Goal: Obtain resource: Obtain resource

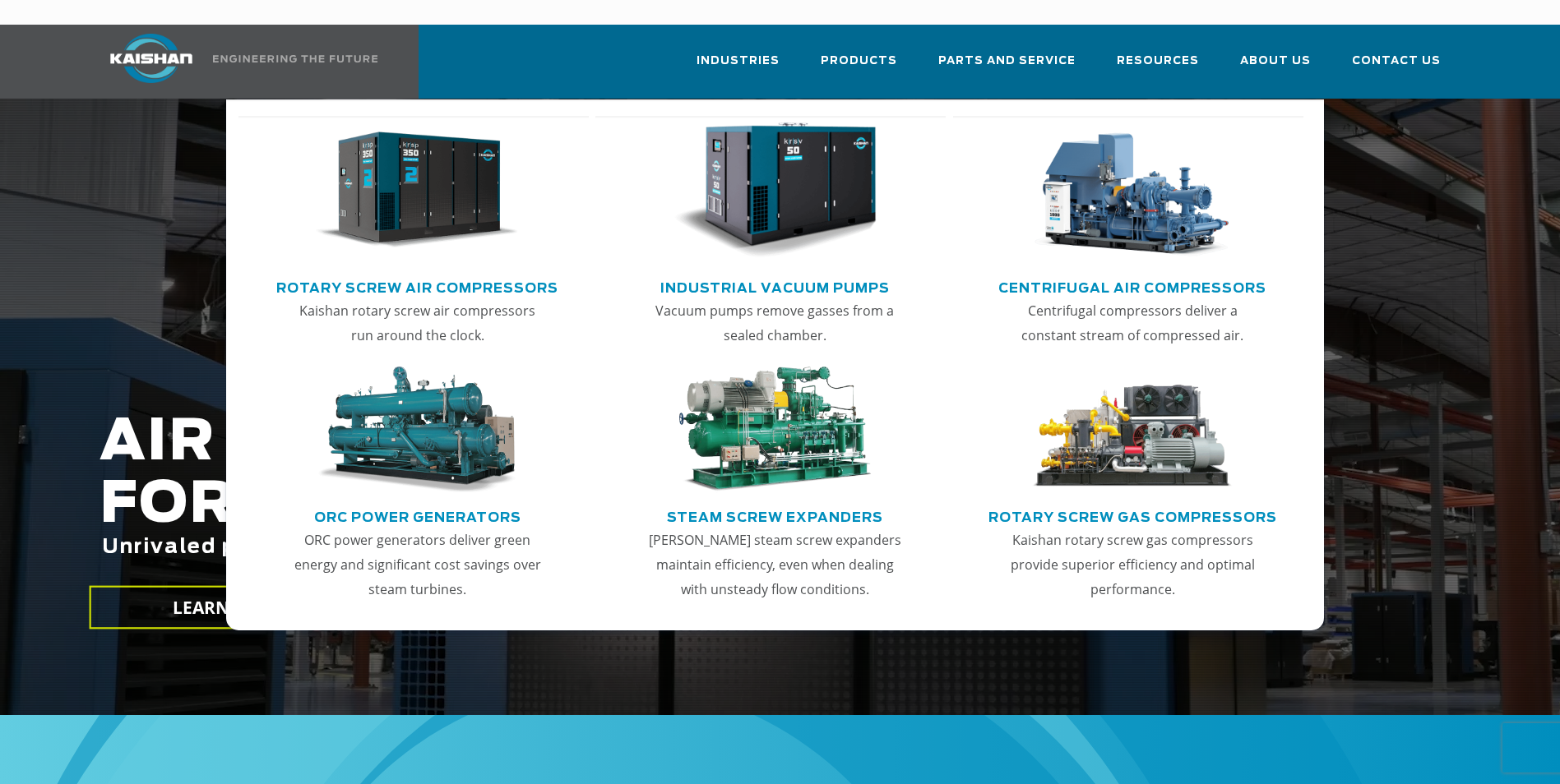
click at [525, 274] on link "Rotary Screw Air Compressors" at bounding box center [417, 286] width 282 height 25
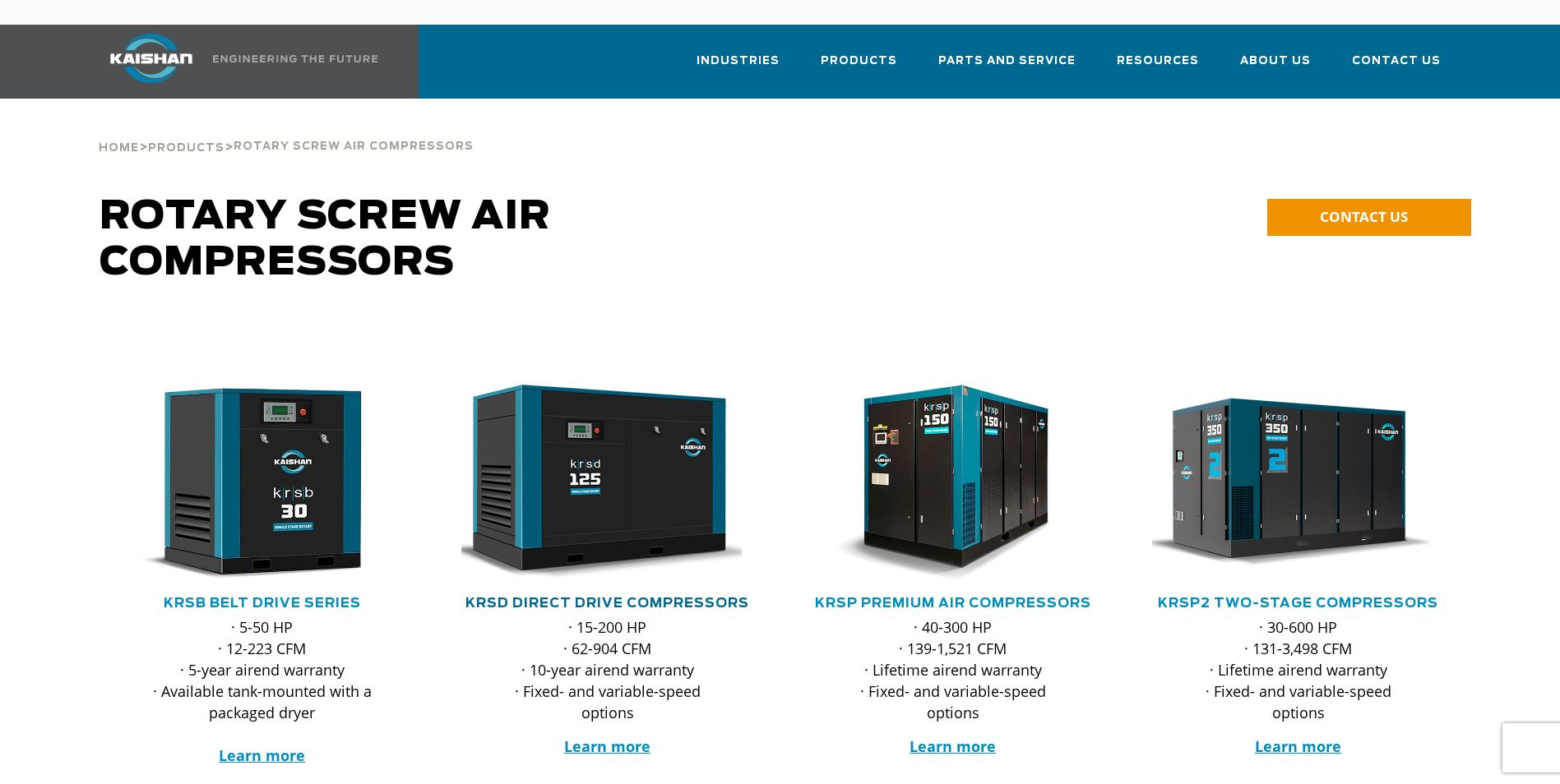
click at [606, 597] on link "KRSD Direct Drive Compressors" at bounding box center [608, 603] width 284 height 13
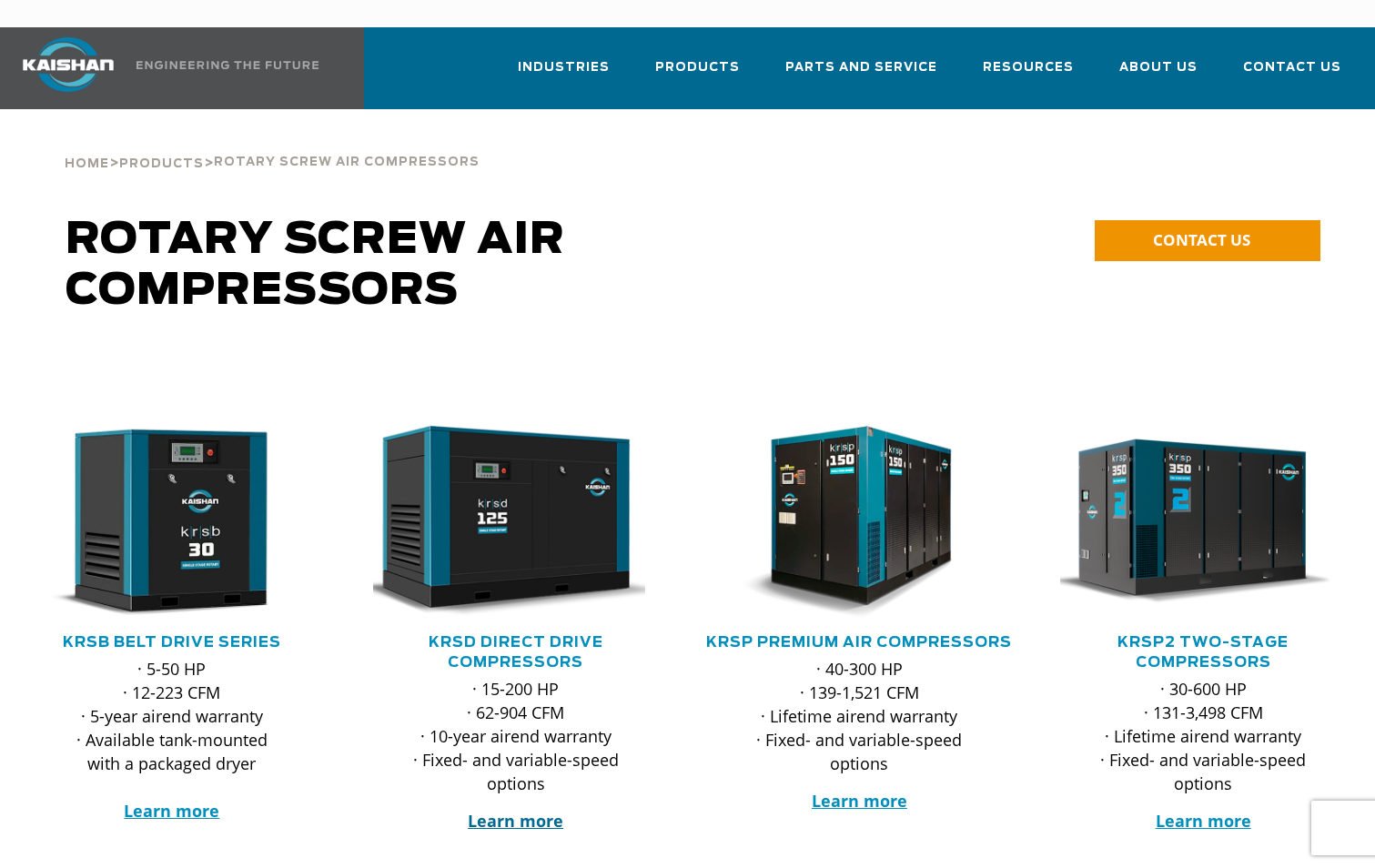
click at [519, 810] on strong "Learn more" at bounding box center [516, 821] width 96 height 22
click at [1269, 57] on span "Contact Us" at bounding box center [1292, 69] width 99 height 25
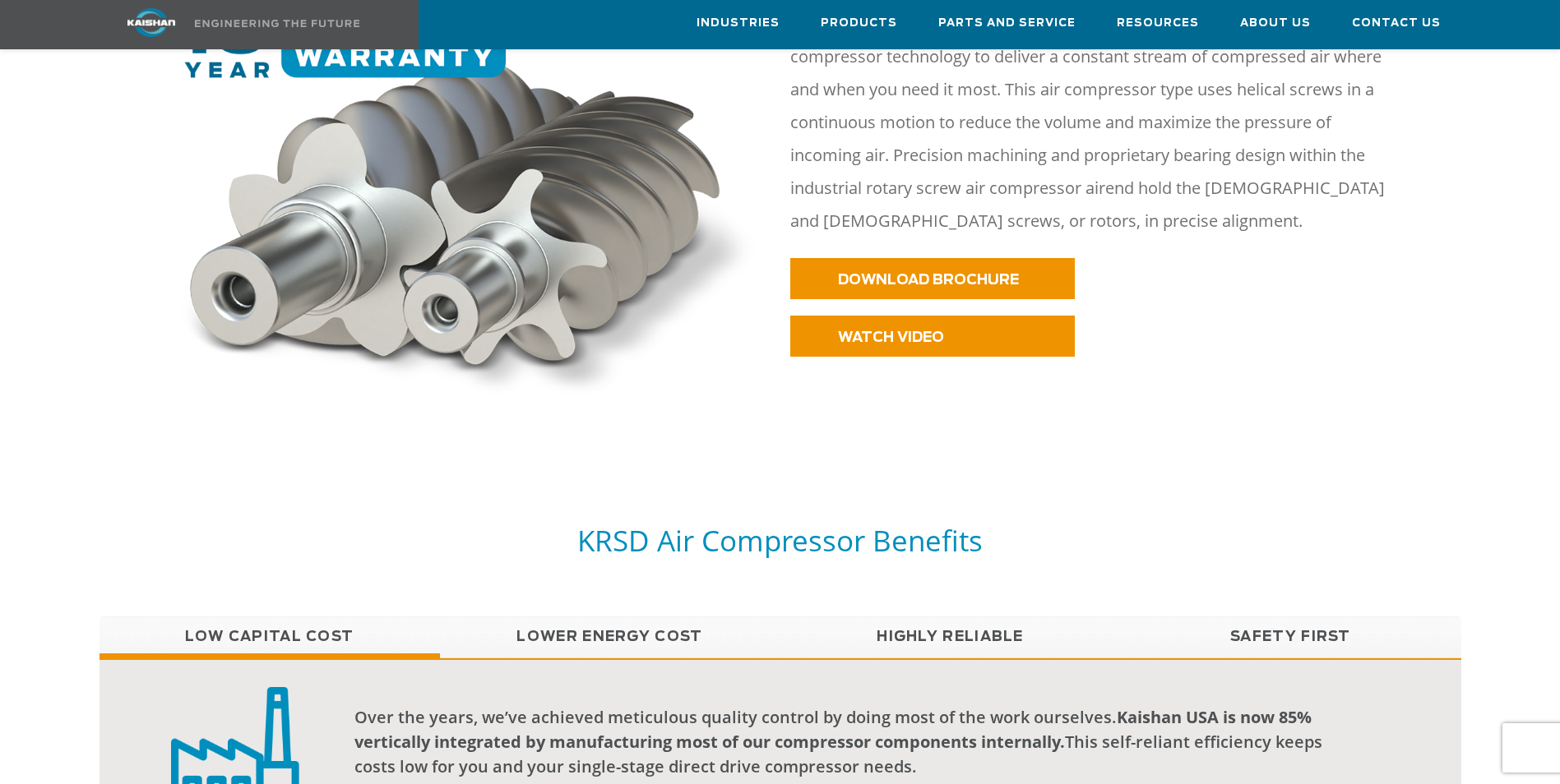
scroll to position [986, 0]
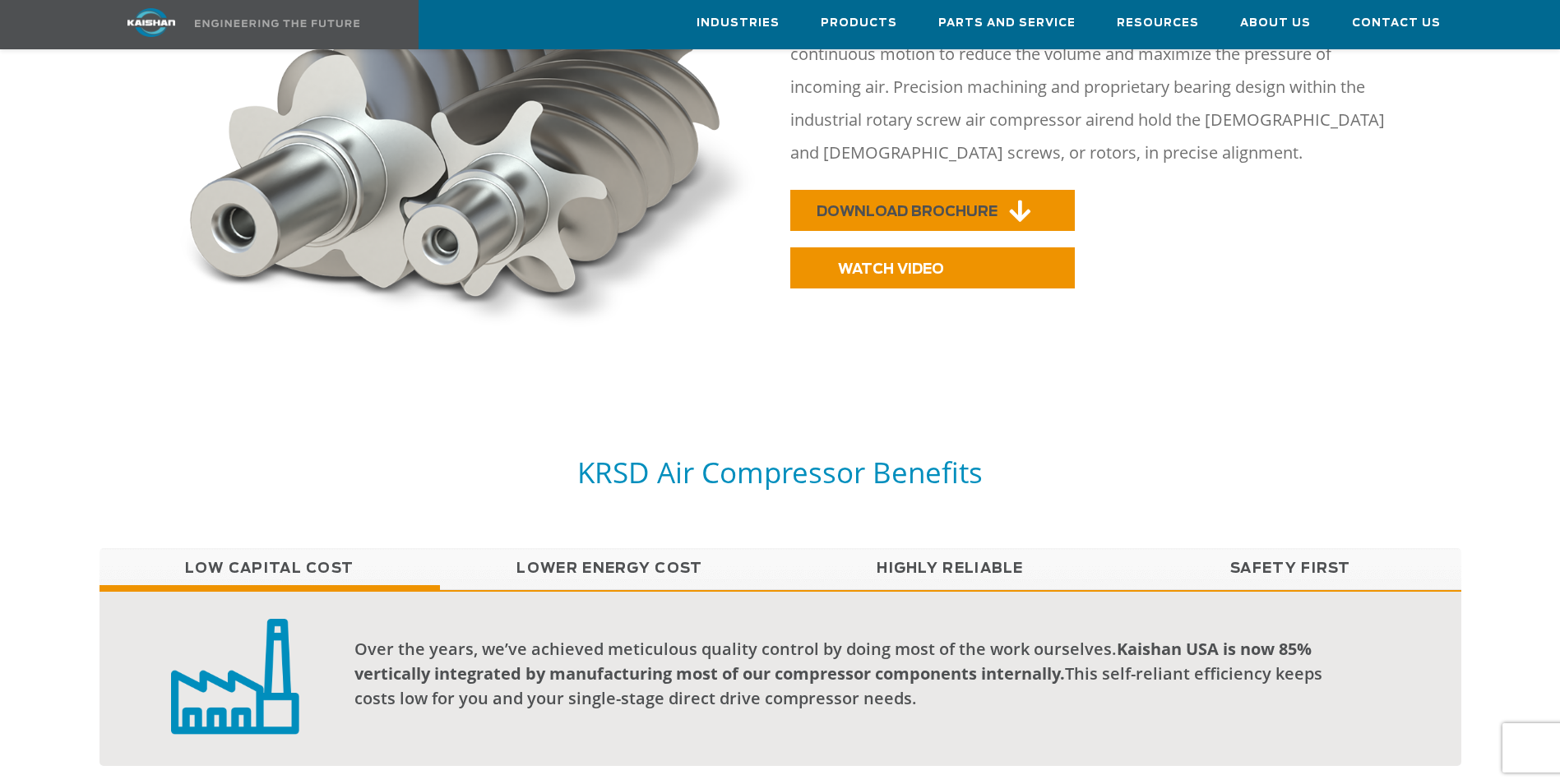
click at [898, 205] on span "DOWNLOAD BROCHURE" at bounding box center [907, 212] width 181 height 14
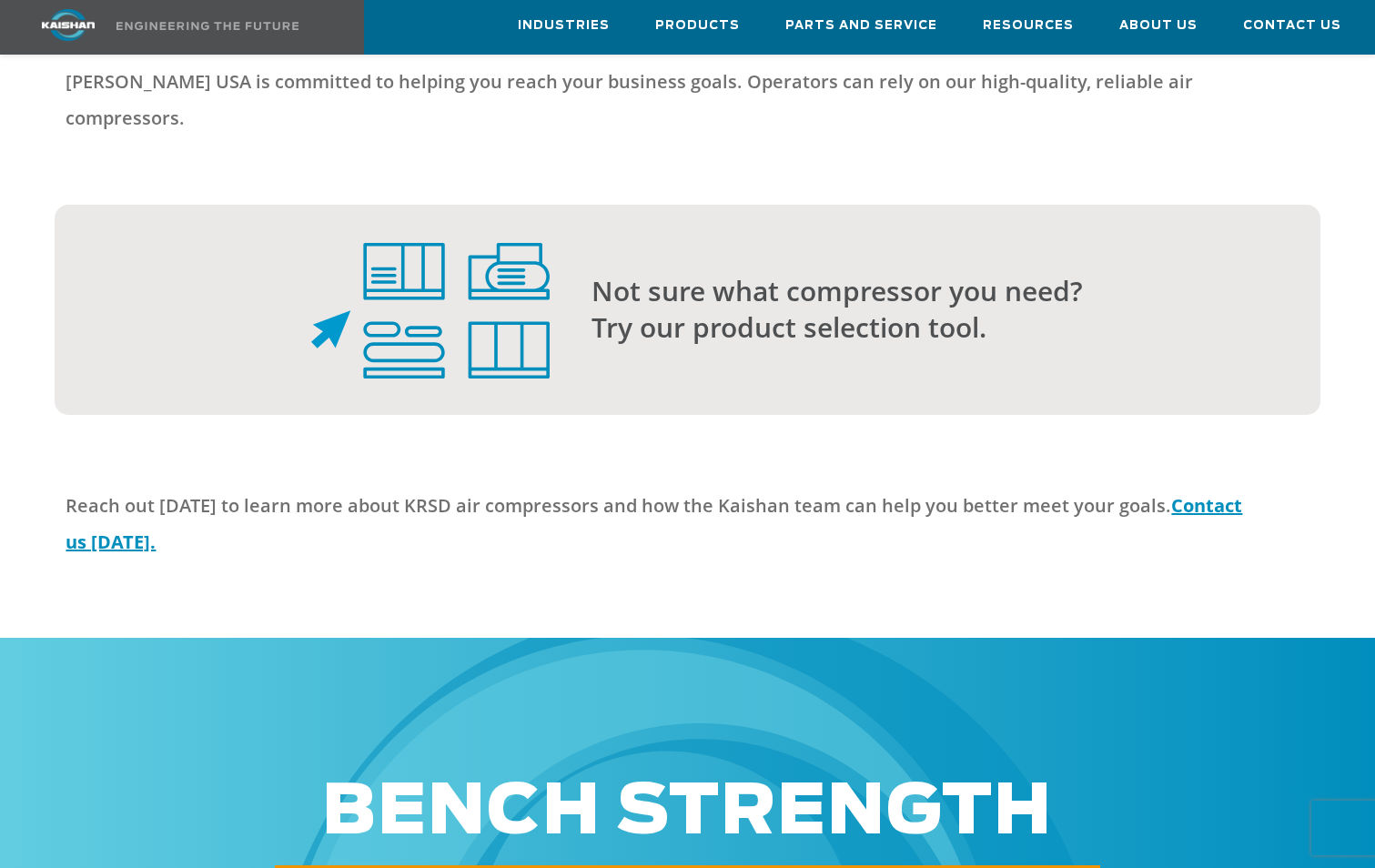
scroll to position [4824, 0]
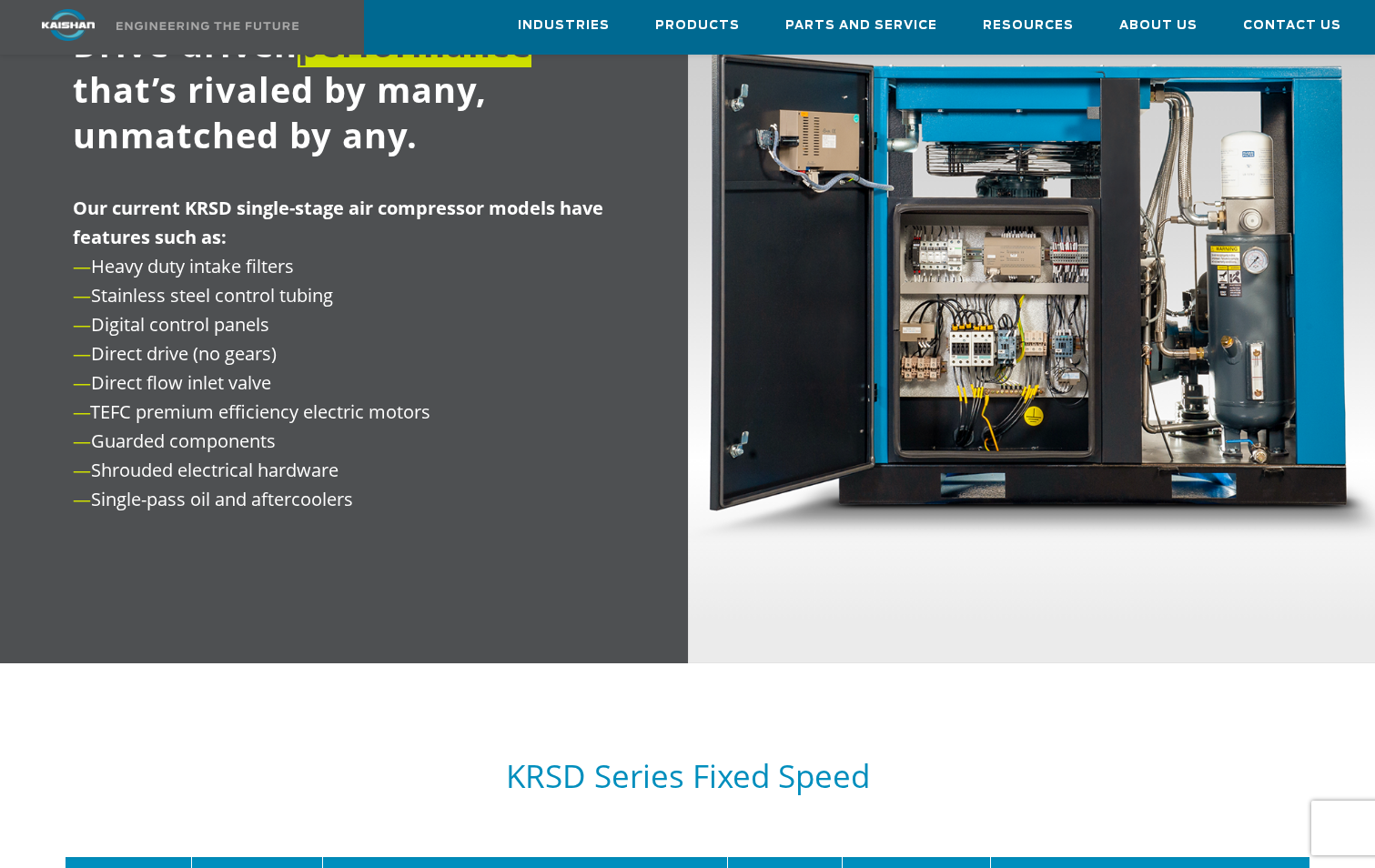
scroll to position [1912, 0]
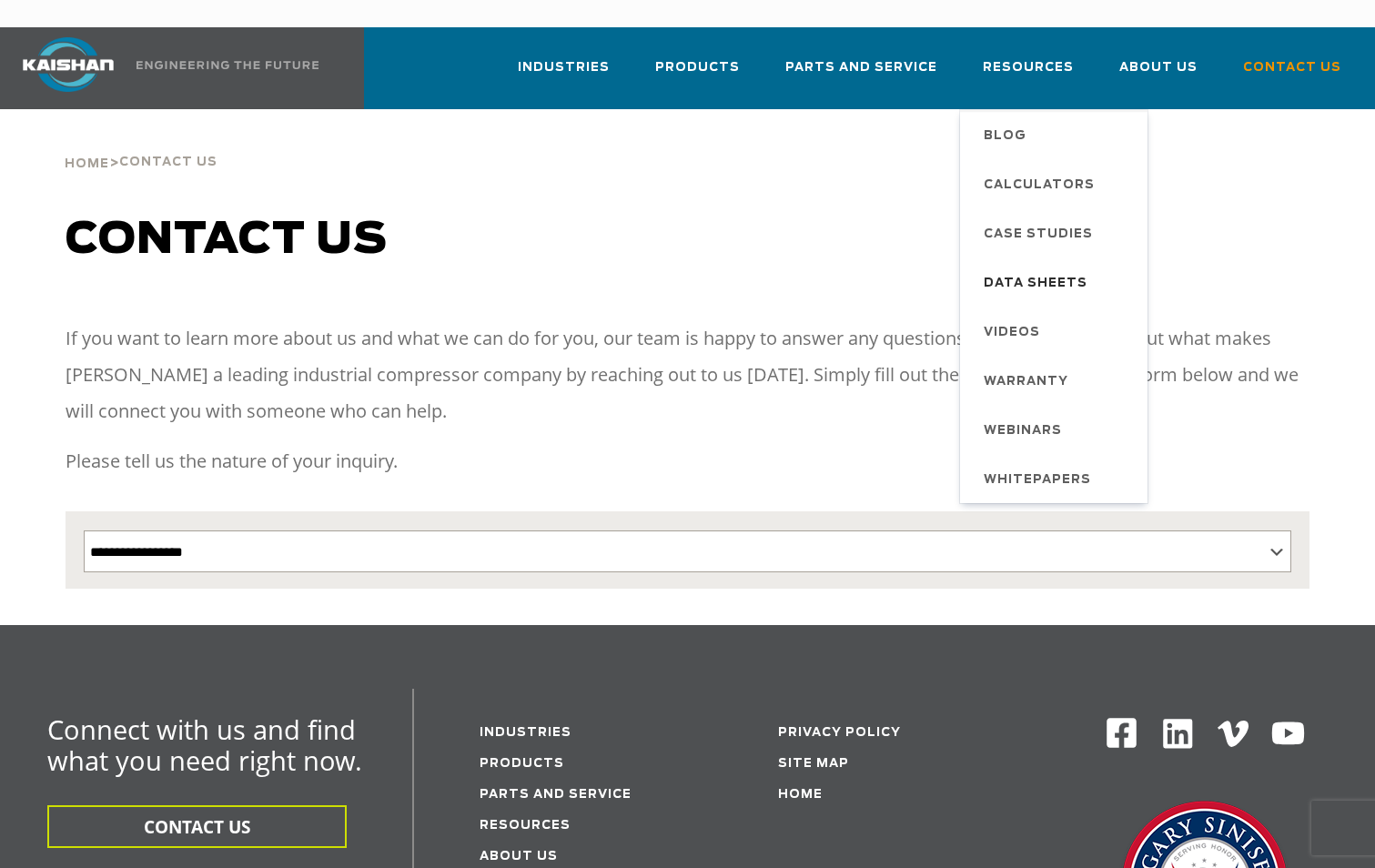
click at [1042, 269] on span "Data Sheets" at bounding box center [1035, 284] width 104 height 31
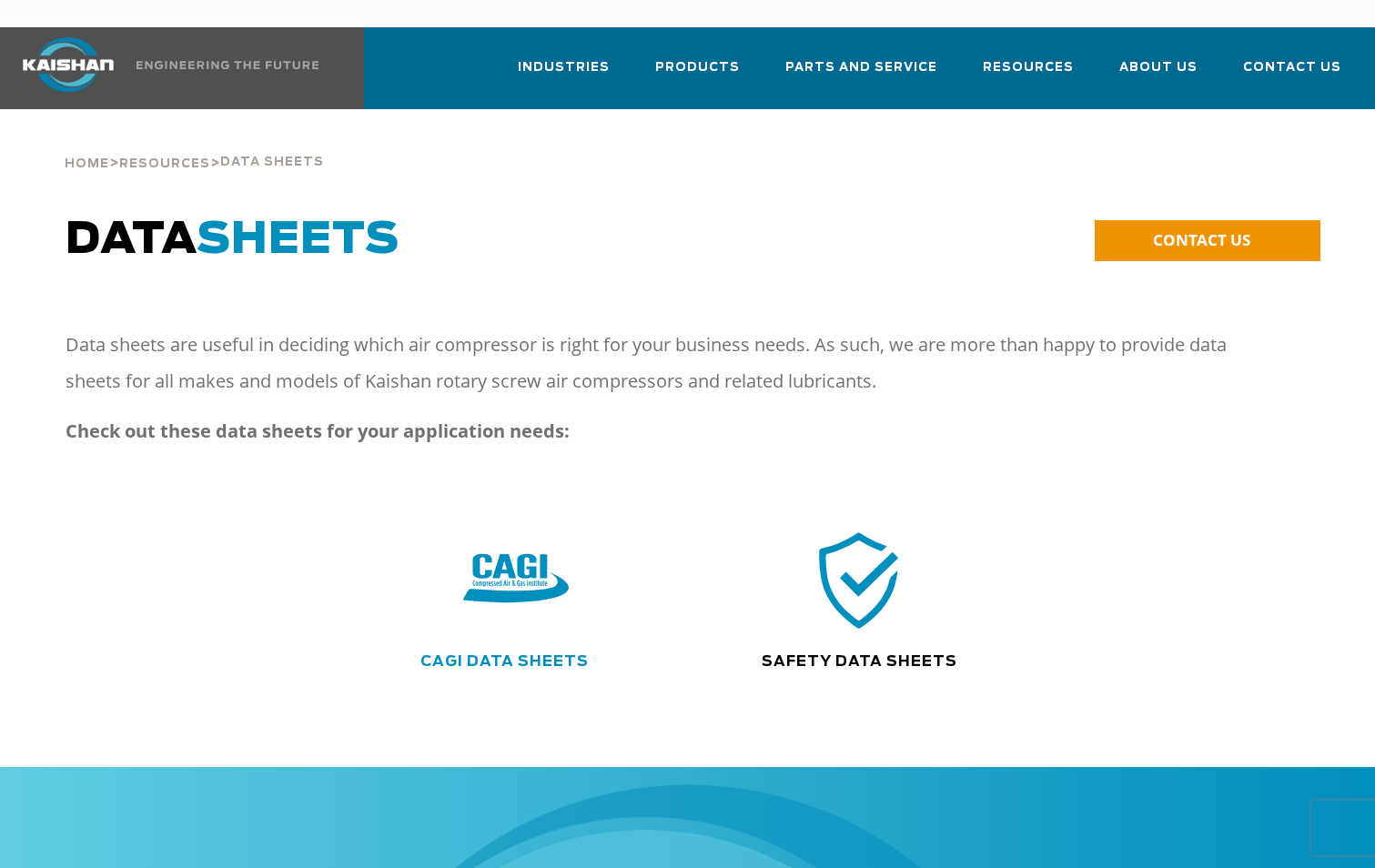
click at [499, 654] on link "CAGI Data Sheets" at bounding box center [504, 661] width 168 height 14
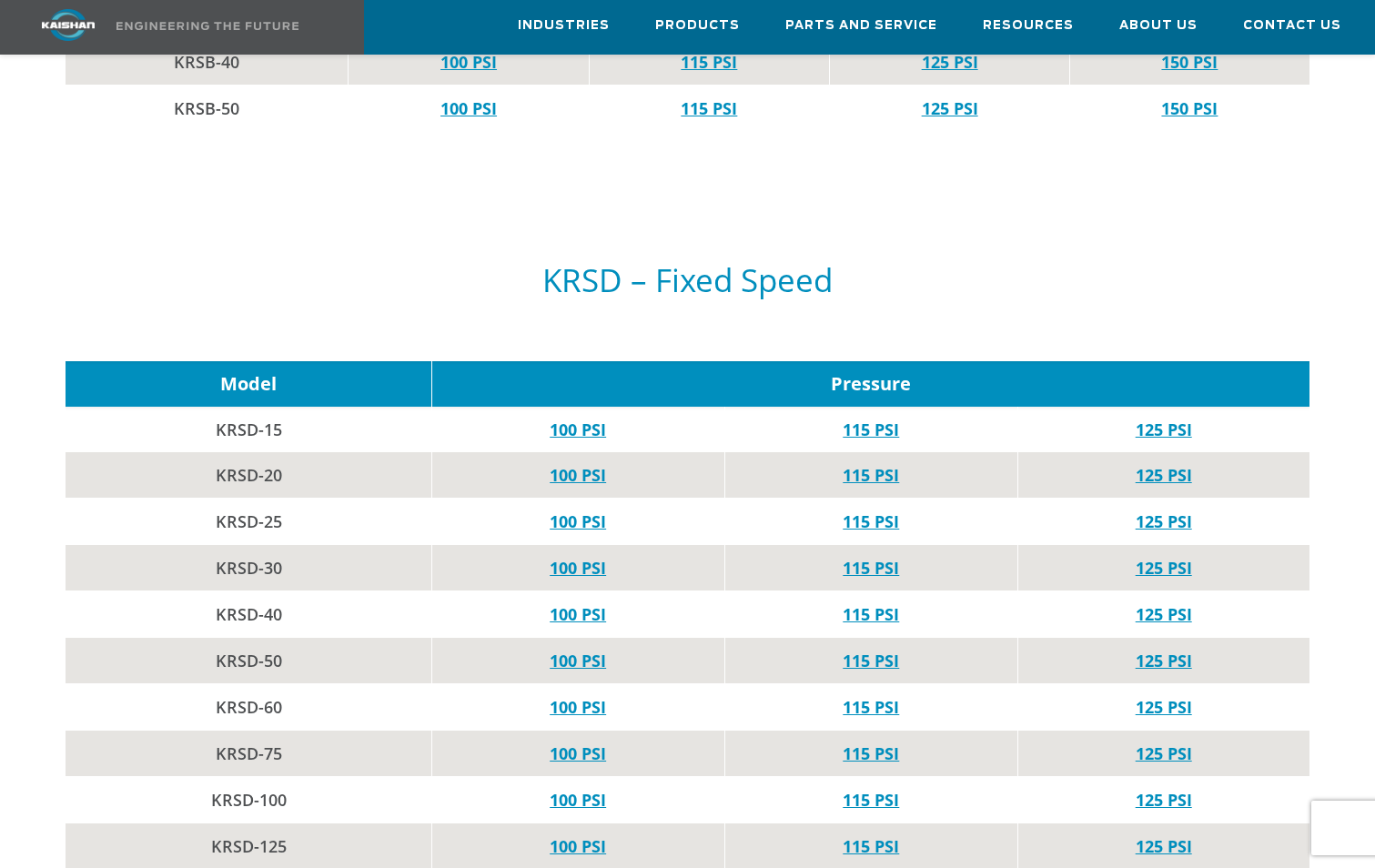
scroll to position [1729, 0]
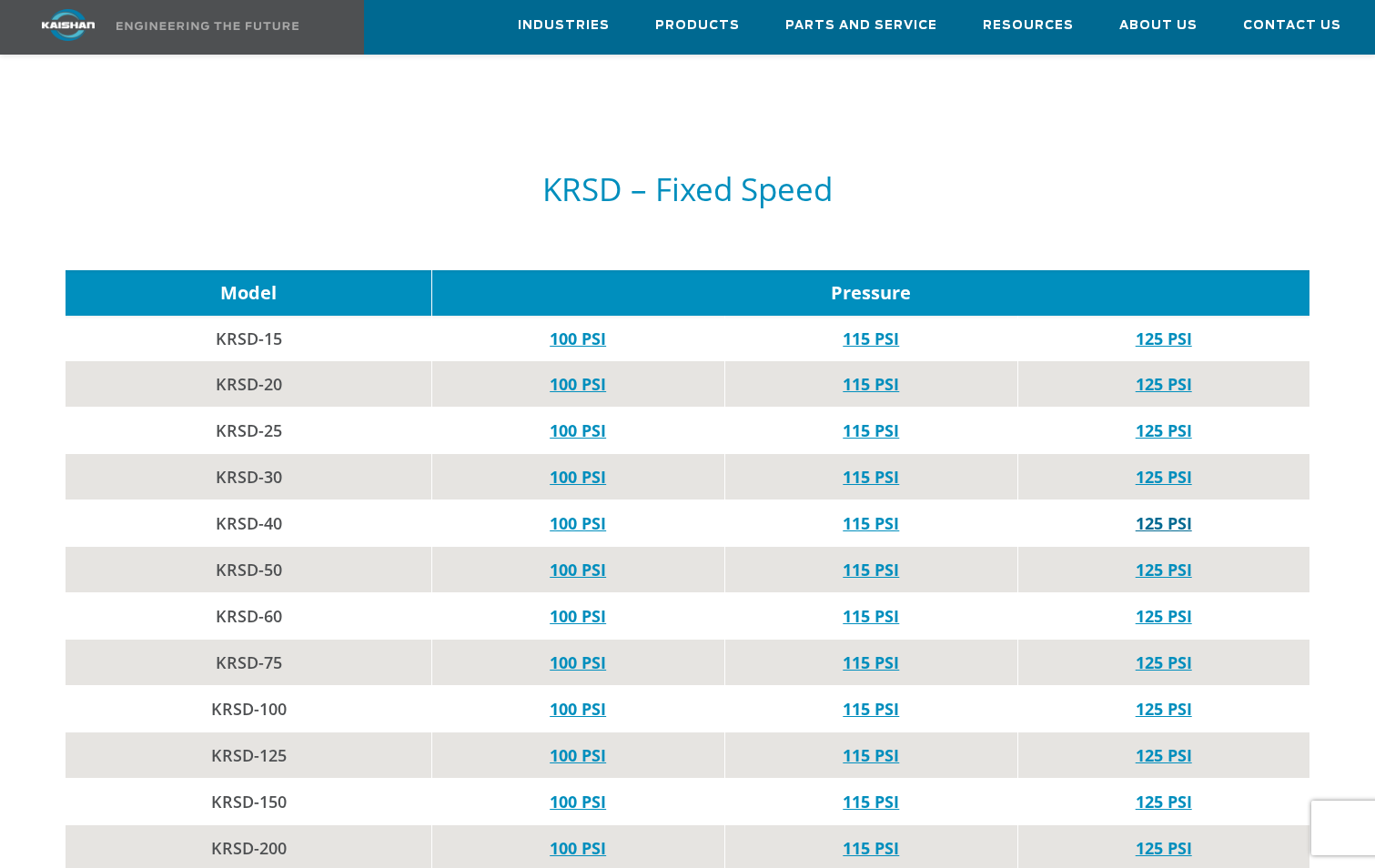
click at [1146, 513] on link "125 PSI" at bounding box center [1163, 523] width 56 height 22
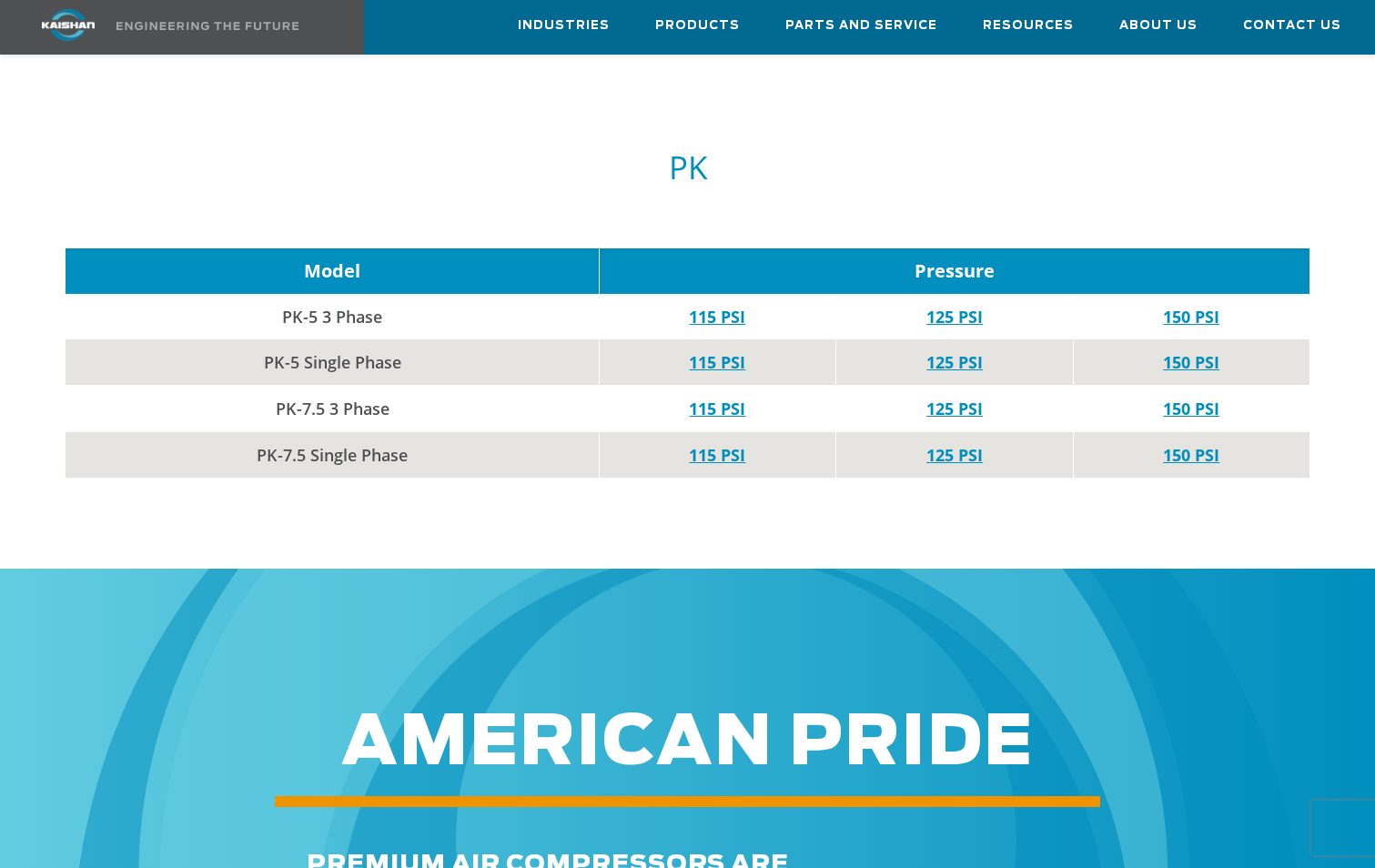
scroll to position [7373, 0]
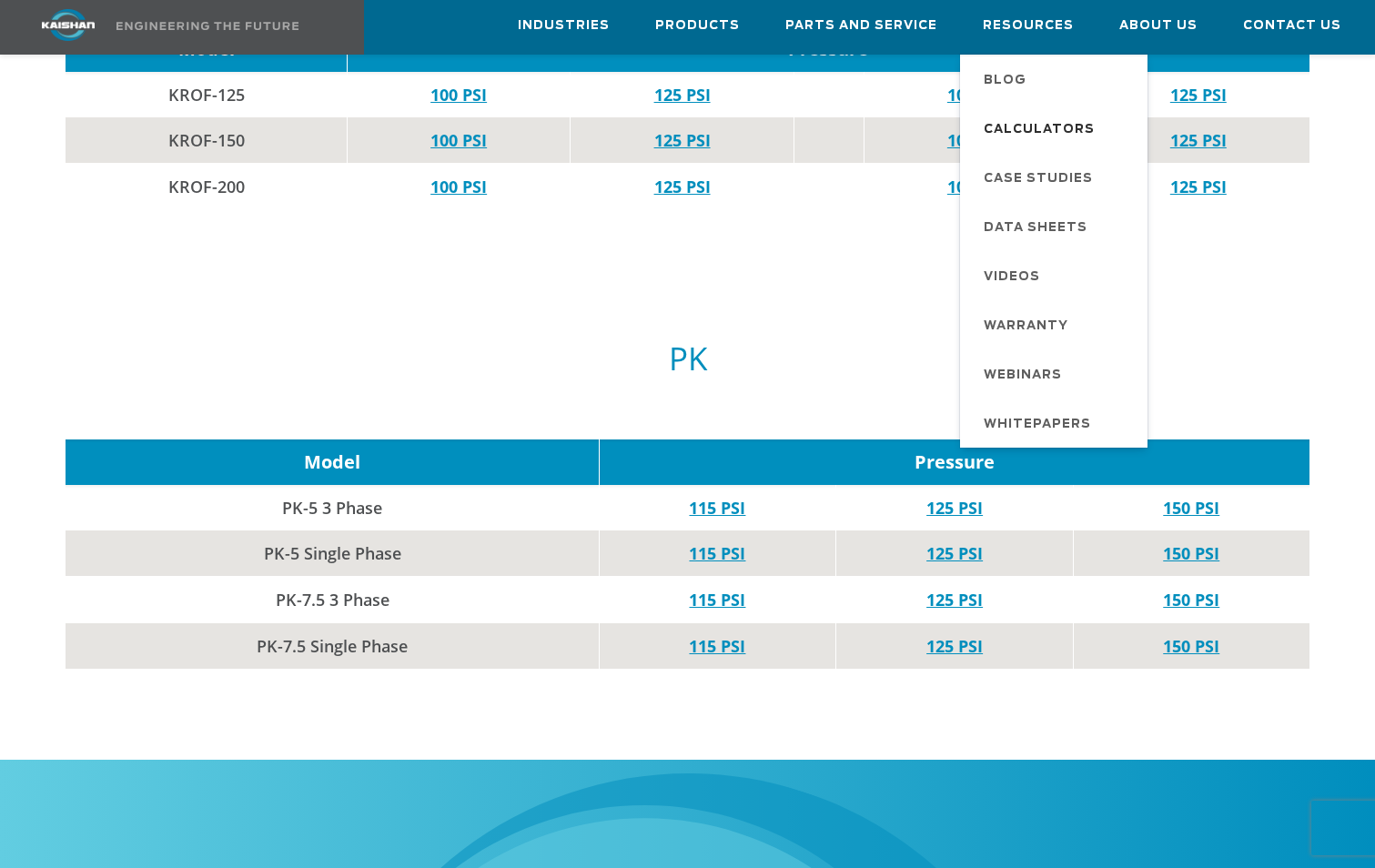
click at [1045, 129] on span "Calculators" at bounding box center [1039, 130] width 111 height 31
